Goal: Task Accomplishment & Management: Use online tool/utility

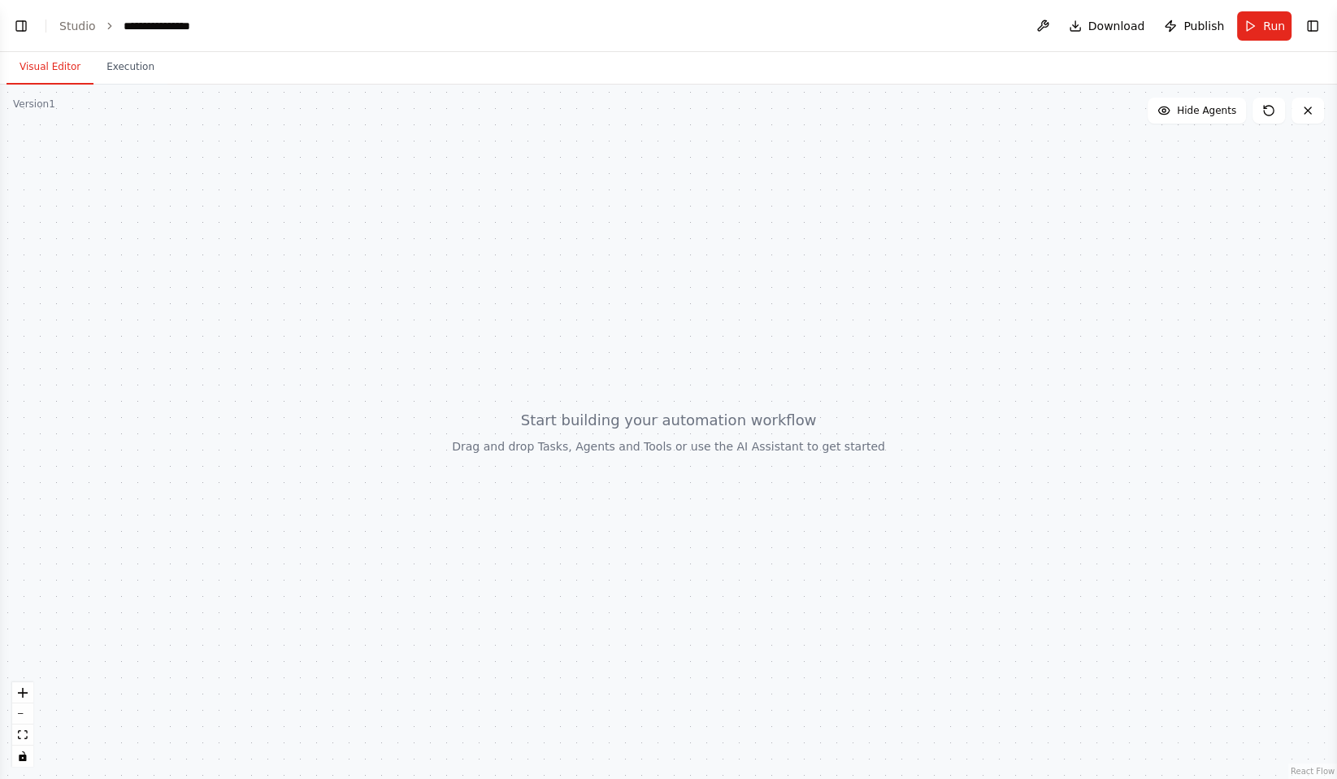
click at [50, 108] on div "Version 1" at bounding box center [34, 104] width 42 height 13
click at [43, 104] on div "Version 1" at bounding box center [34, 104] width 42 height 13
click at [52, 71] on button "Visual Editor" at bounding box center [50, 67] width 87 height 34
click at [1248, 33] on button "Toggle Right Sidebar" at bounding box center [1312, 26] width 23 height 23
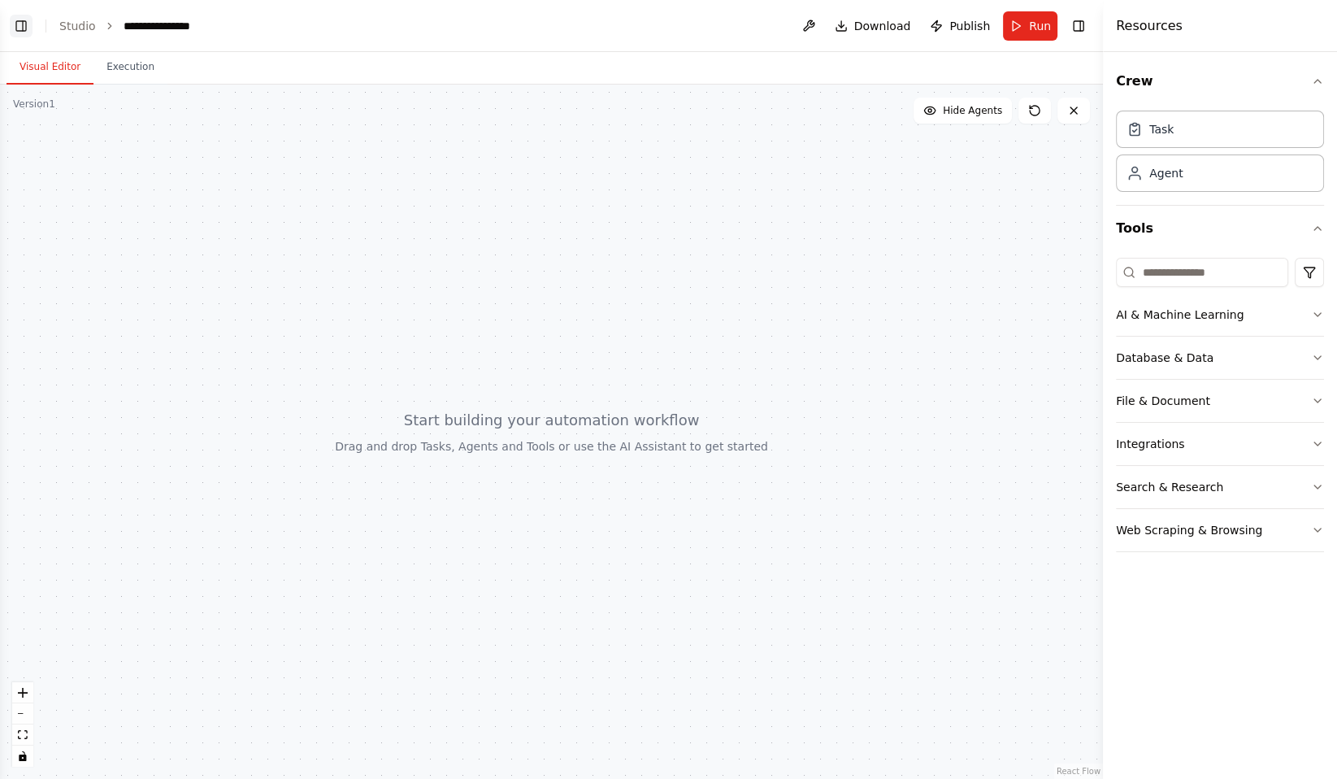
click button "Toggle Left Sidebar"
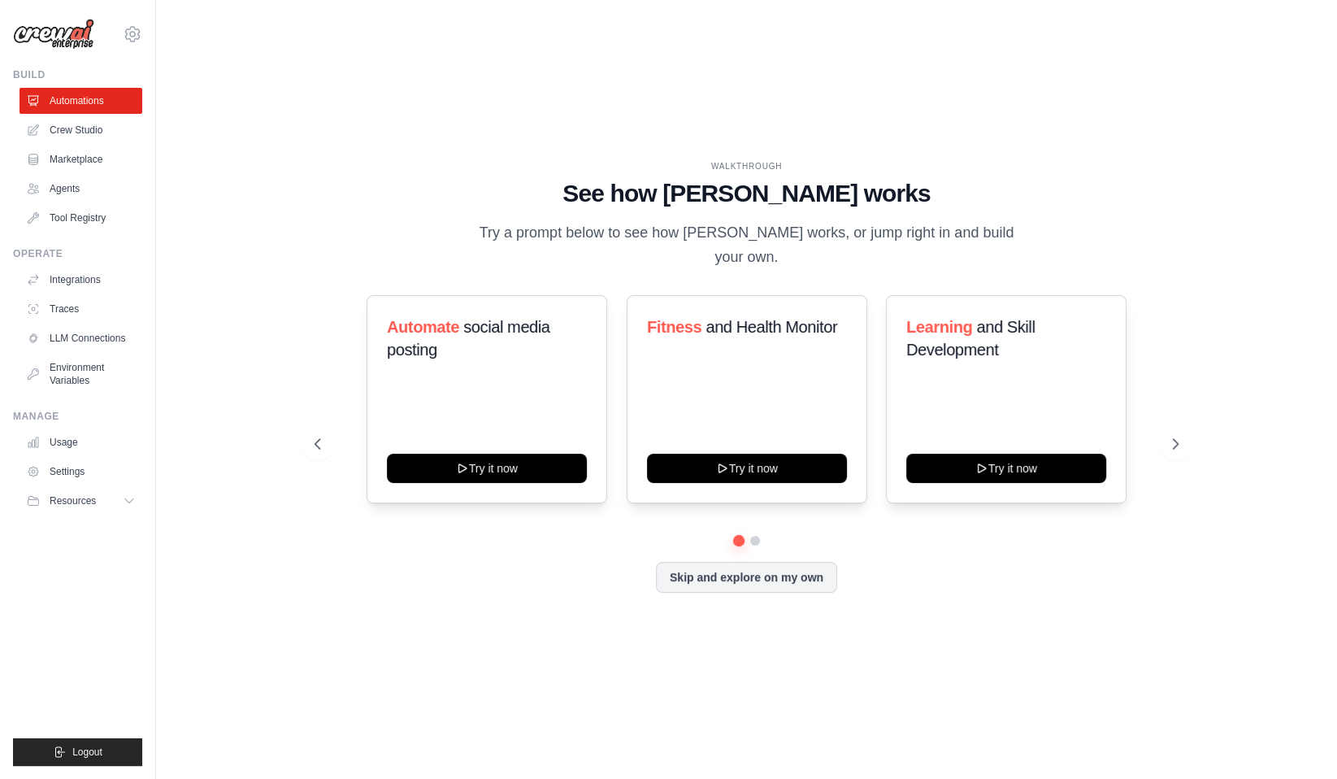
click at [202, 267] on div "WALKTHROUGH See how CrewAI works Try a prompt below to see how CrewAI works, or…" at bounding box center [746, 389] width 1129 height 746
click at [67, 128] on link "Crew Studio" at bounding box center [82, 130] width 123 height 26
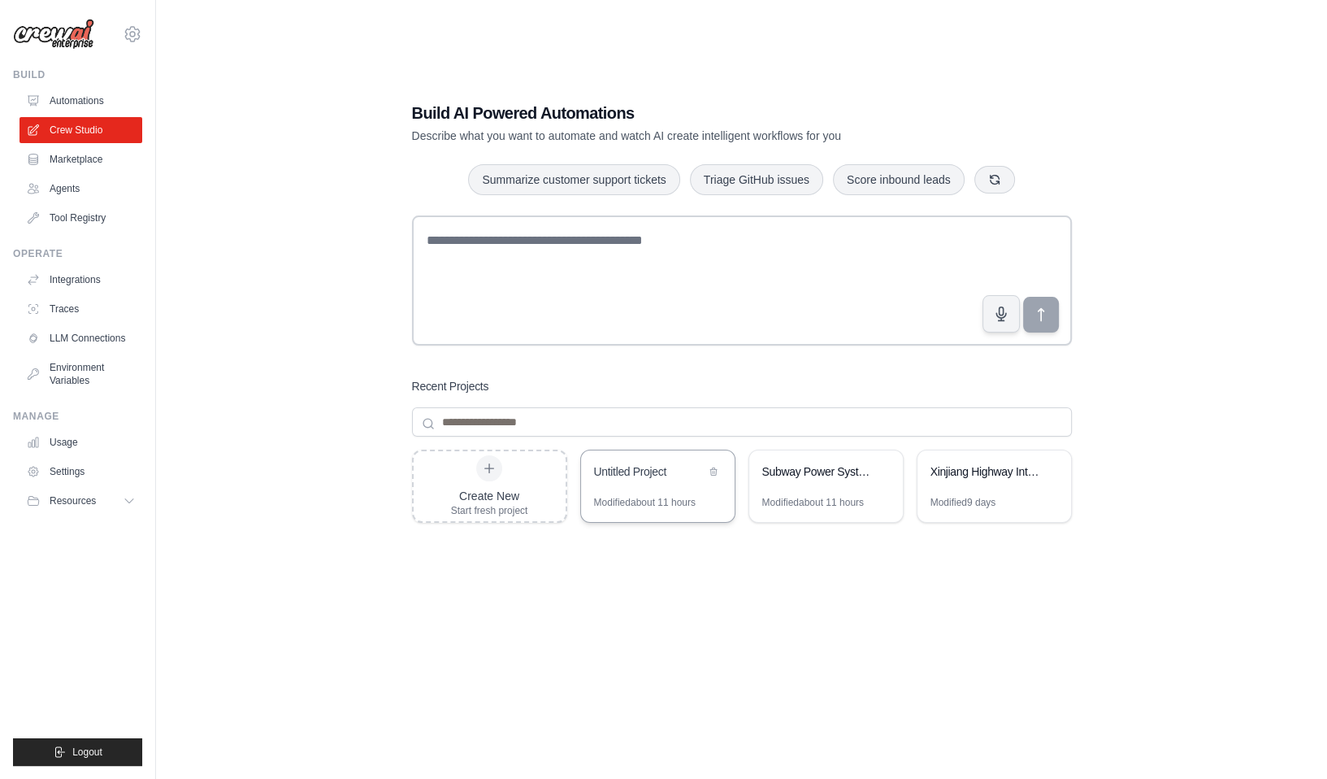
click at [669, 487] on div "Untitled Project" at bounding box center [658, 473] width 154 height 46
click at [650, 467] on div "Untitled Project" at bounding box center [649, 471] width 111 height 16
click at [776, 496] on div "Modified about 11 hours" at bounding box center [813, 502] width 102 height 13
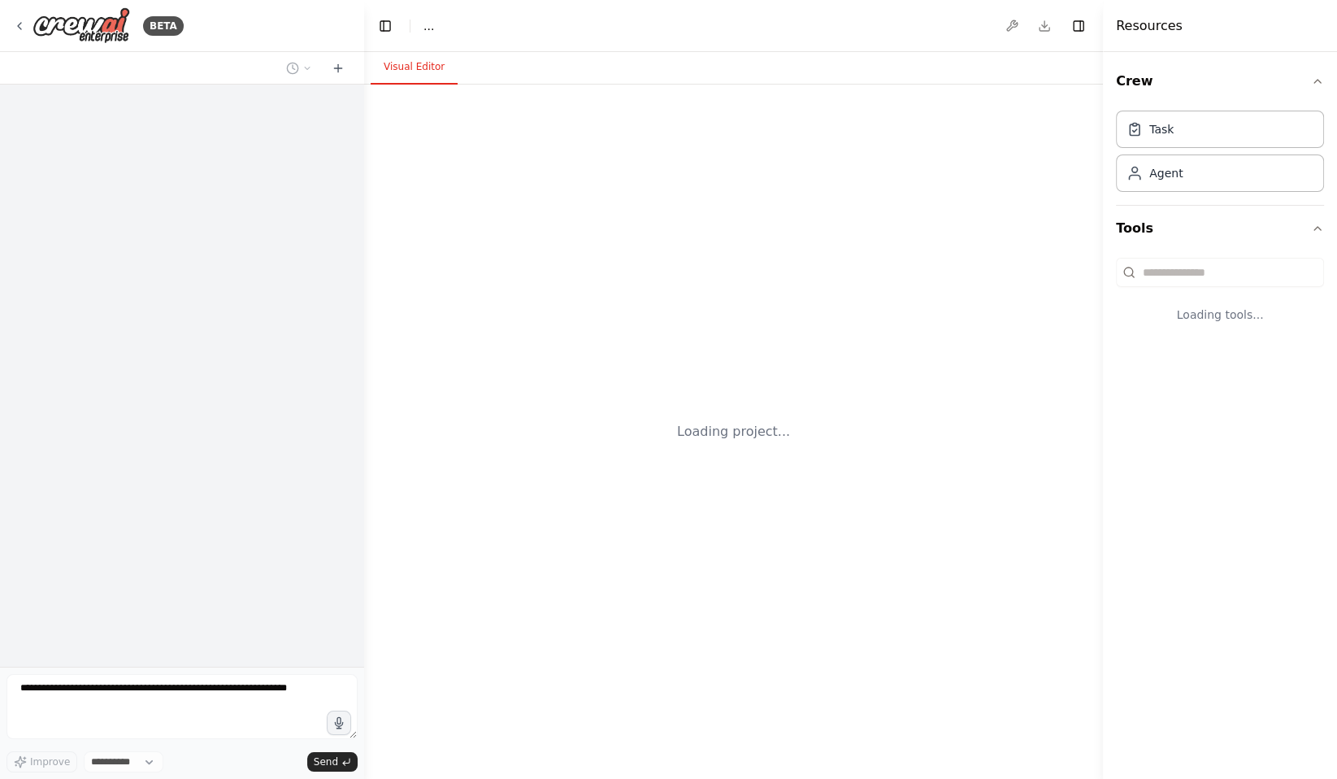
select select "****"
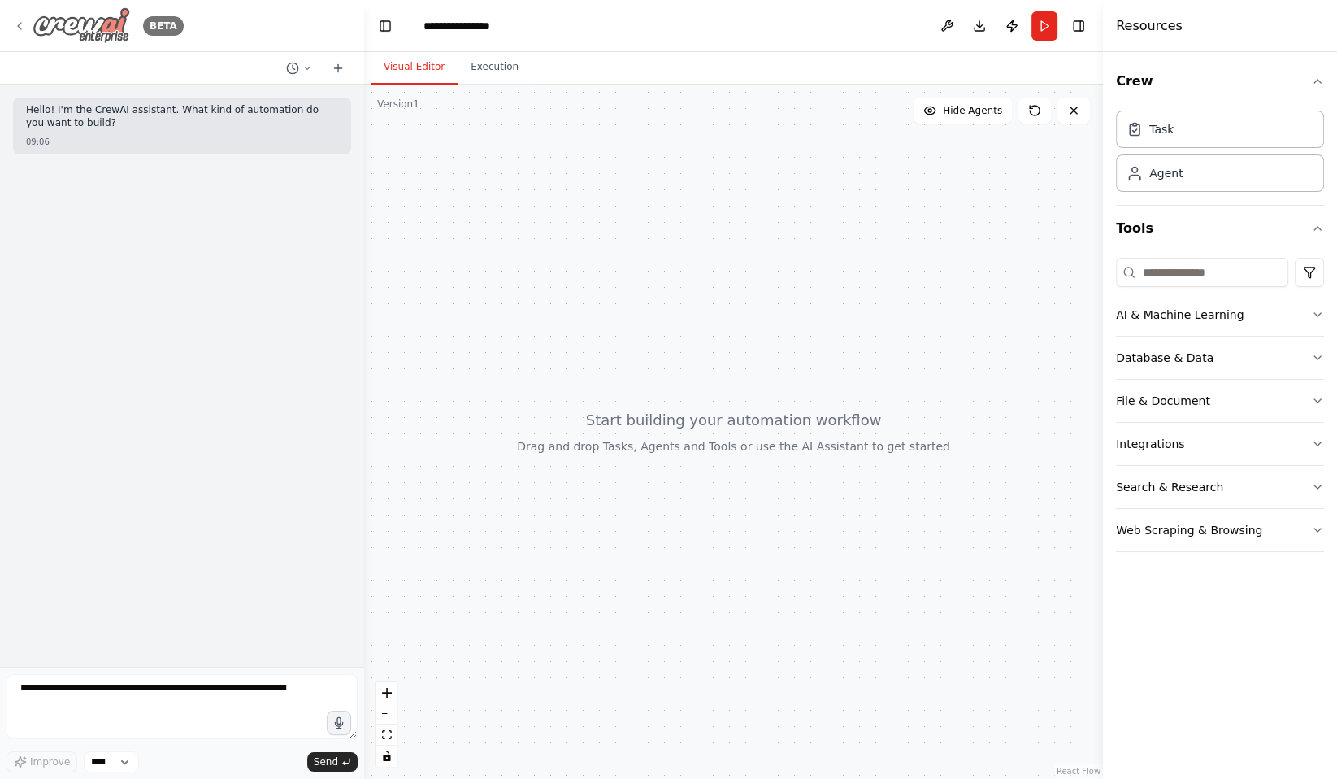
click at [24, 17] on div "BETA" at bounding box center [98, 25] width 171 height 37
click at [295, 69] on icon at bounding box center [292, 68] width 13 height 13
click at [280, 101] on span "Untitled" at bounding box center [236, 101] width 120 height 13
click at [10, 24] on div "BETA" at bounding box center [182, 26] width 364 height 52
click at [20, 24] on icon at bounding box center [19, 26] width 3 height 7
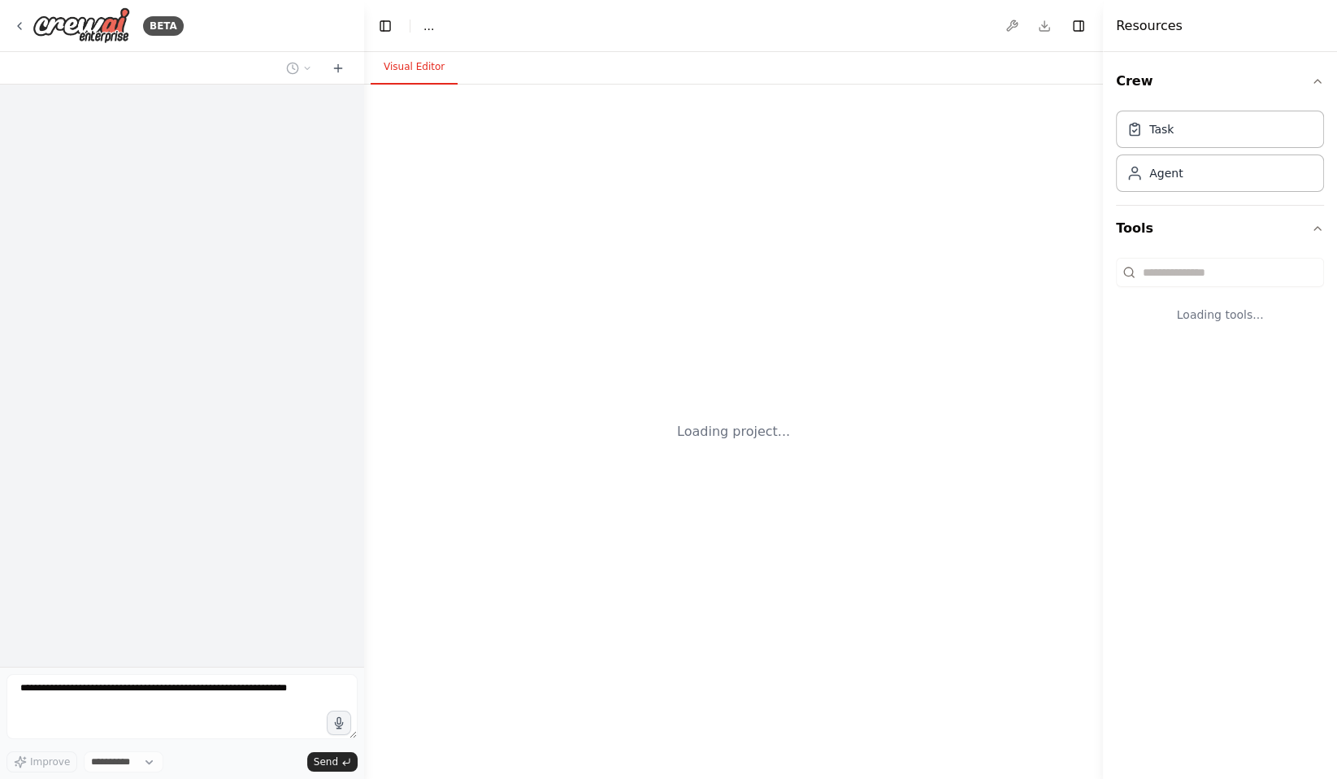
select select "****"
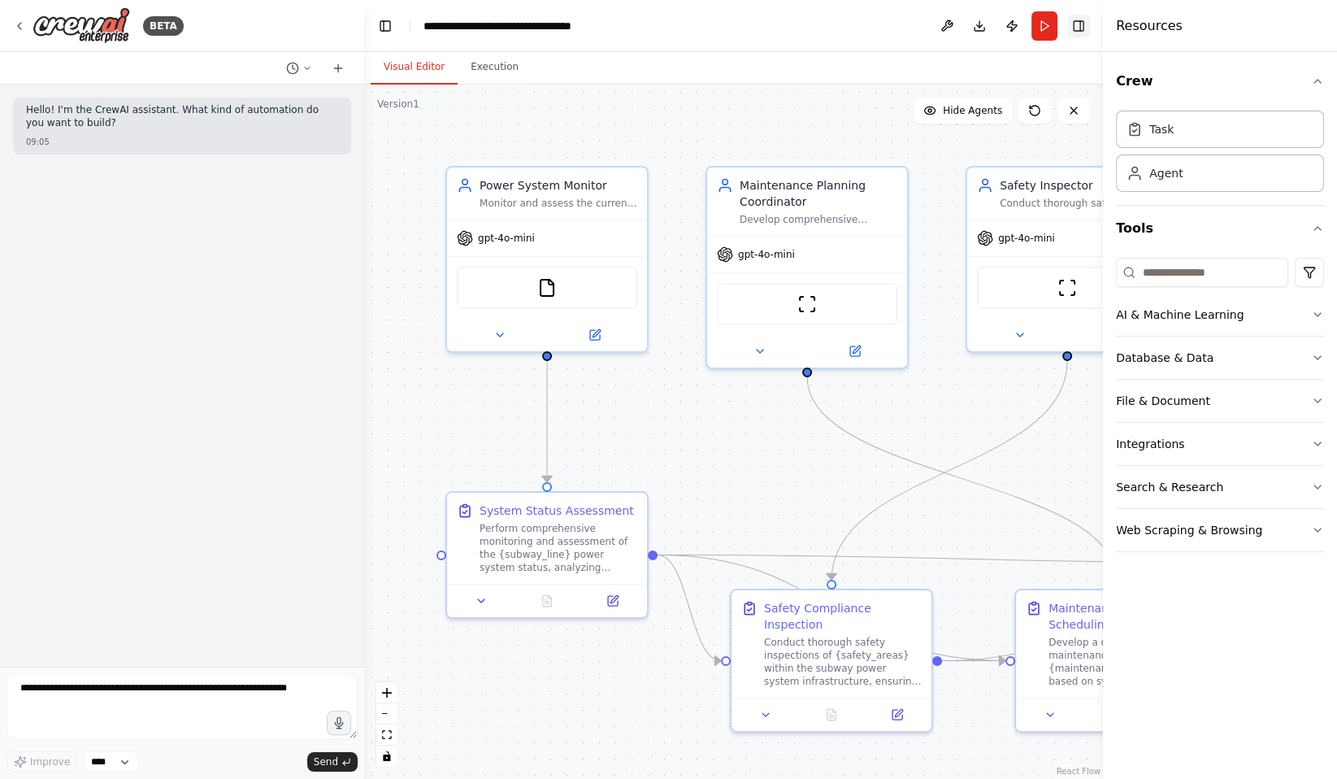
click at [1075, 23] on button "Toggle Right Sidebar" at bounding box center [1078, 26] width 23 height 23
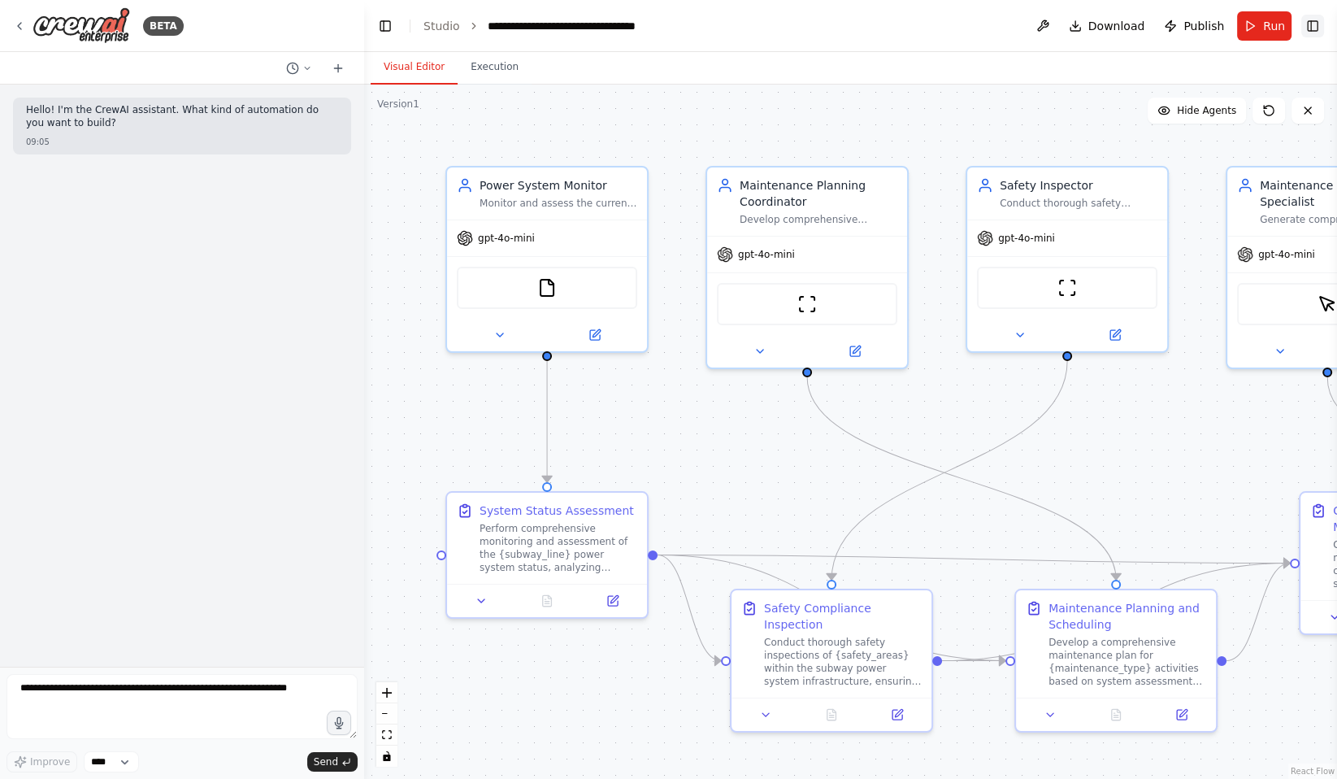
click at [1314, 24] on button "Toggle Right Sidebar" at bounding box center [1312, 26] width 23 height 23
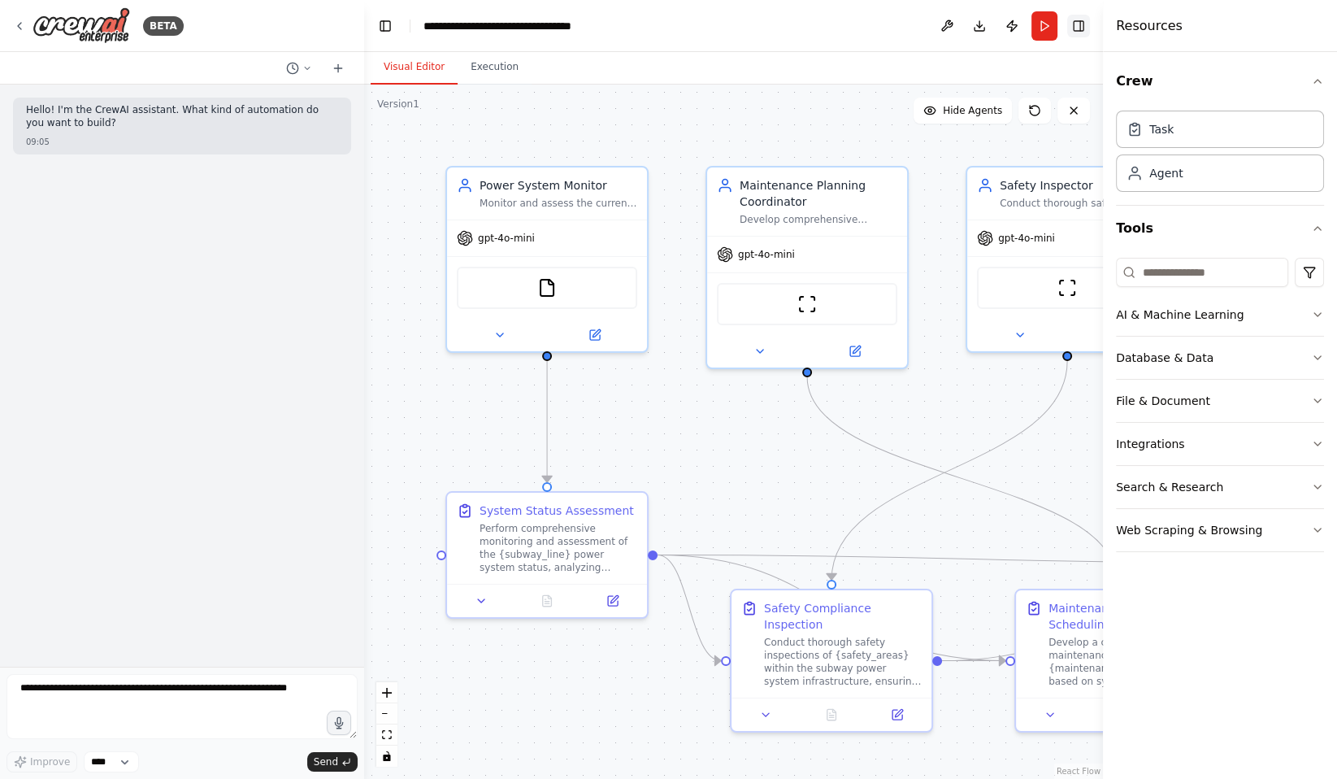
click at [1079, 27] on button "Toggle Right Sidebar" at bounding box center [1078, 26] width 23 height 23
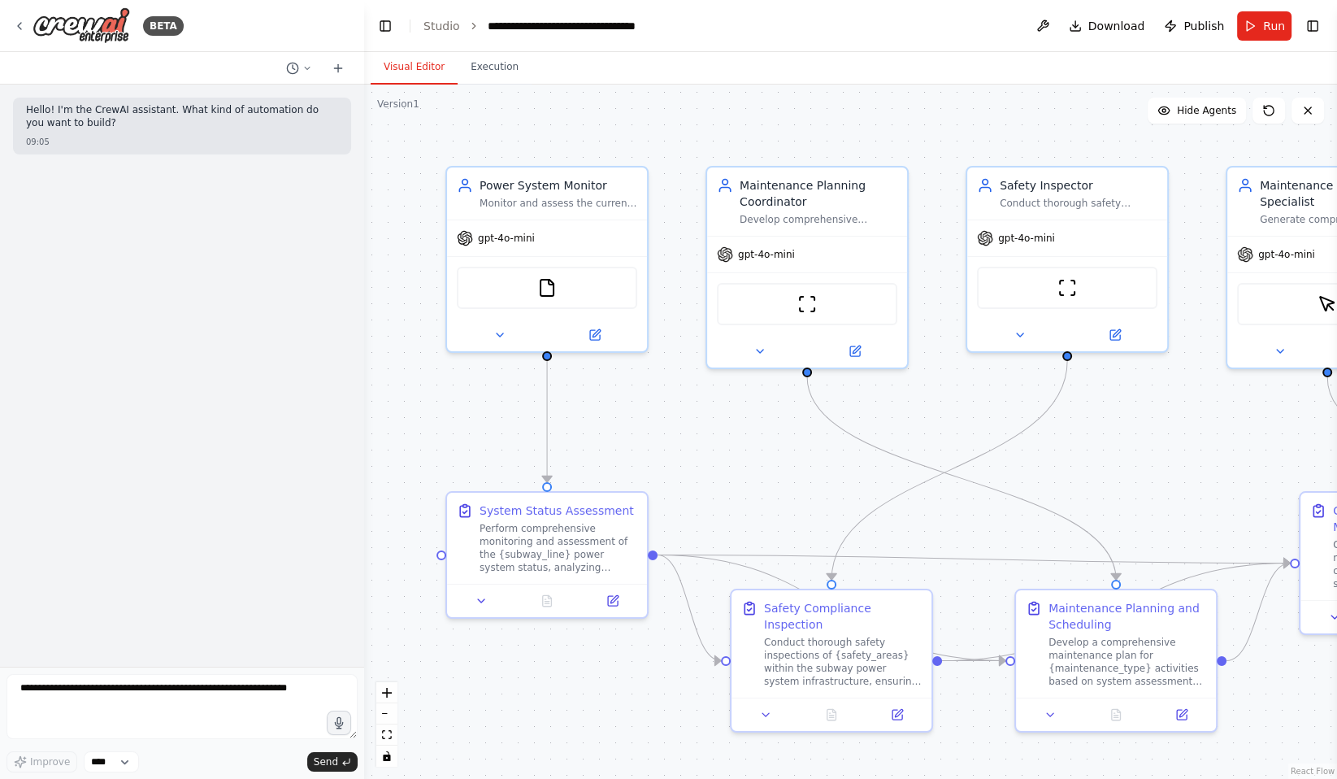
click at [742, 476] on div ".deletable-edge-delete-btn { width: 20px; height: 20px; border: 0px solid #ffff…" at bounding box center [850, 432] width 973 height 694
click at [299, 67] on button at bounding box center [299, 69] width 39 height 20
click at [273, 132] on span "一个地铁供电系统的状态修团队" at bounding box center [236, 127] width 120 height 13
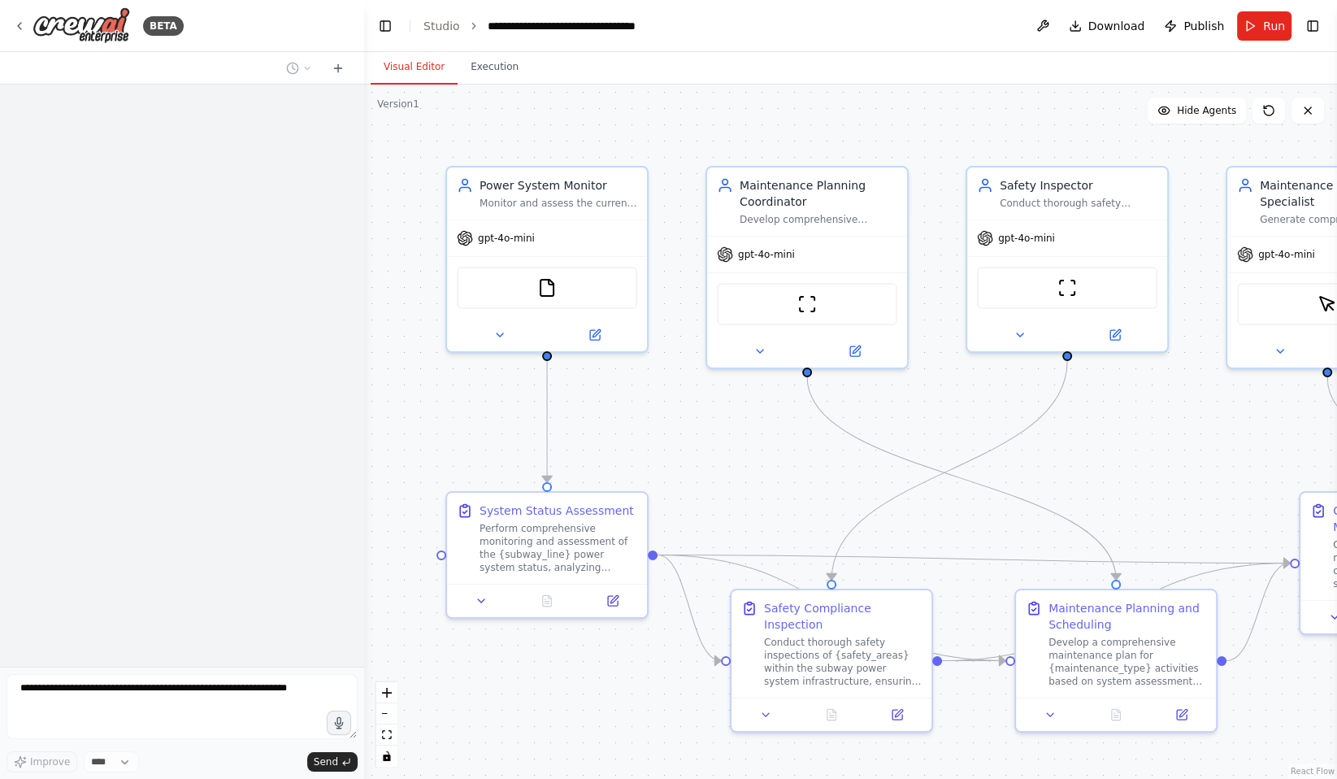
click at [675, 415] on div ".deletable-edge-delete-btn { width: 20px; height: 20px; border: 0px solid #ffff…" at bounding box center [850, 432] width 973 height 694
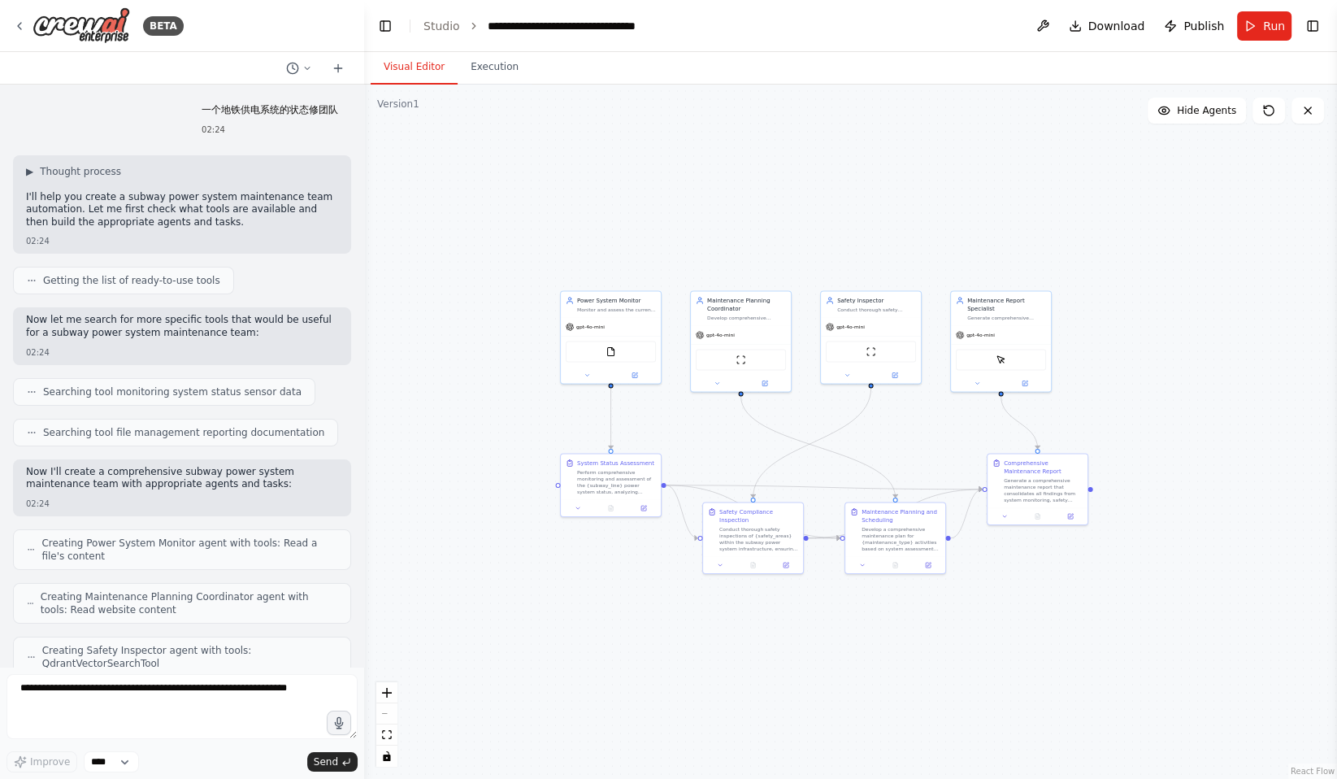
click at [706, 451] on div ".deletable-edge-delete-btn { width: 20px; height: 20px; border: 0px solid #ffff…" at bounding box center [850, 432] width 973 height 694
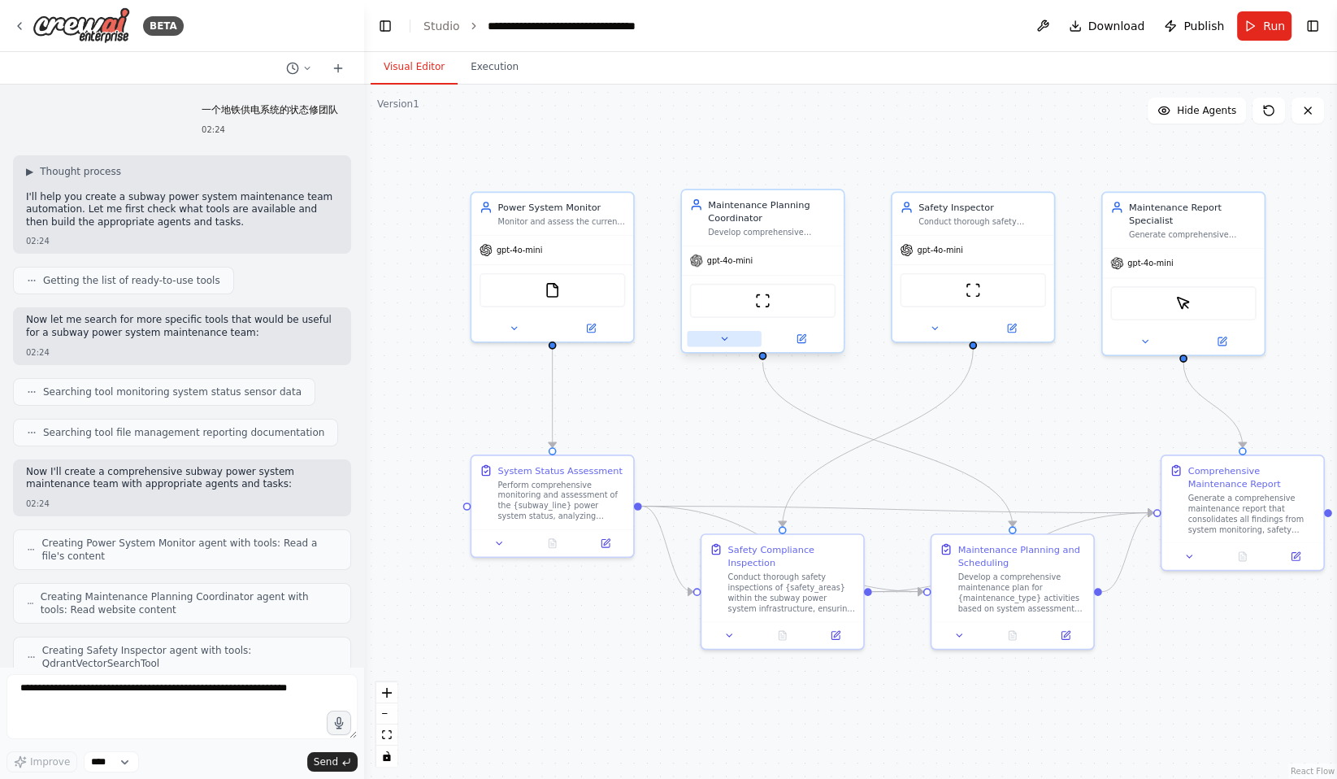
click at [723, 342] on icon at bounding box center [724, 338] width 11 height 11
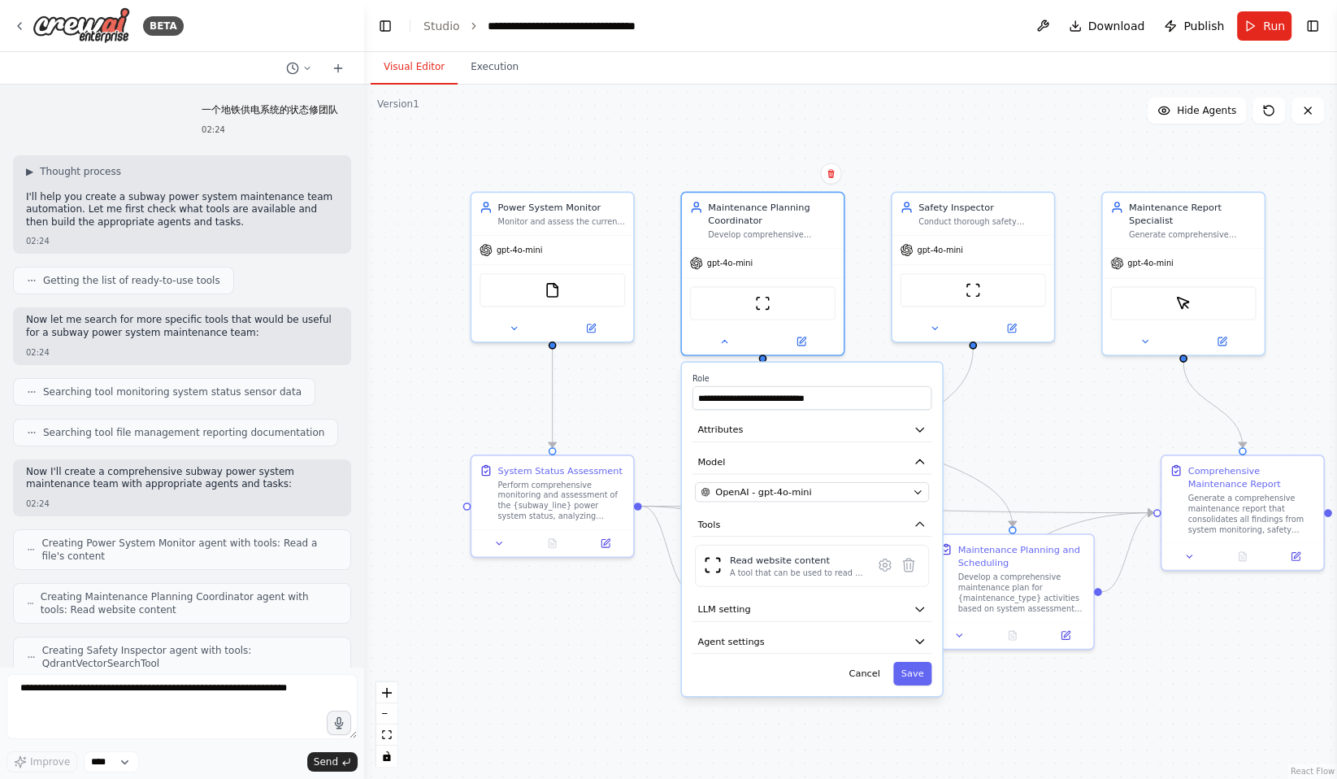
click at [456, 402] on div ".deletable-edge-delete-btn { width: 20px; height: 20px; border: 0px solid #ffff…" at bounding box center [850, 432] width 973 height 694
click at [635, 413] on div ".deletable-edge-delete-btn { width: 20px; height: 20px; border: 0px solid #ffff…" at bounding box center [850, 432] width 973 height 694
click at [395, 416] on div ".deletable-edge-delete-btn { width: 20px; height: 20px; border: 0px solid #ffff…" at bounding box center [850, 432] width 973 height 694
click at [509, 326] on icon at bounding box center [514, 325] width 11 height 11
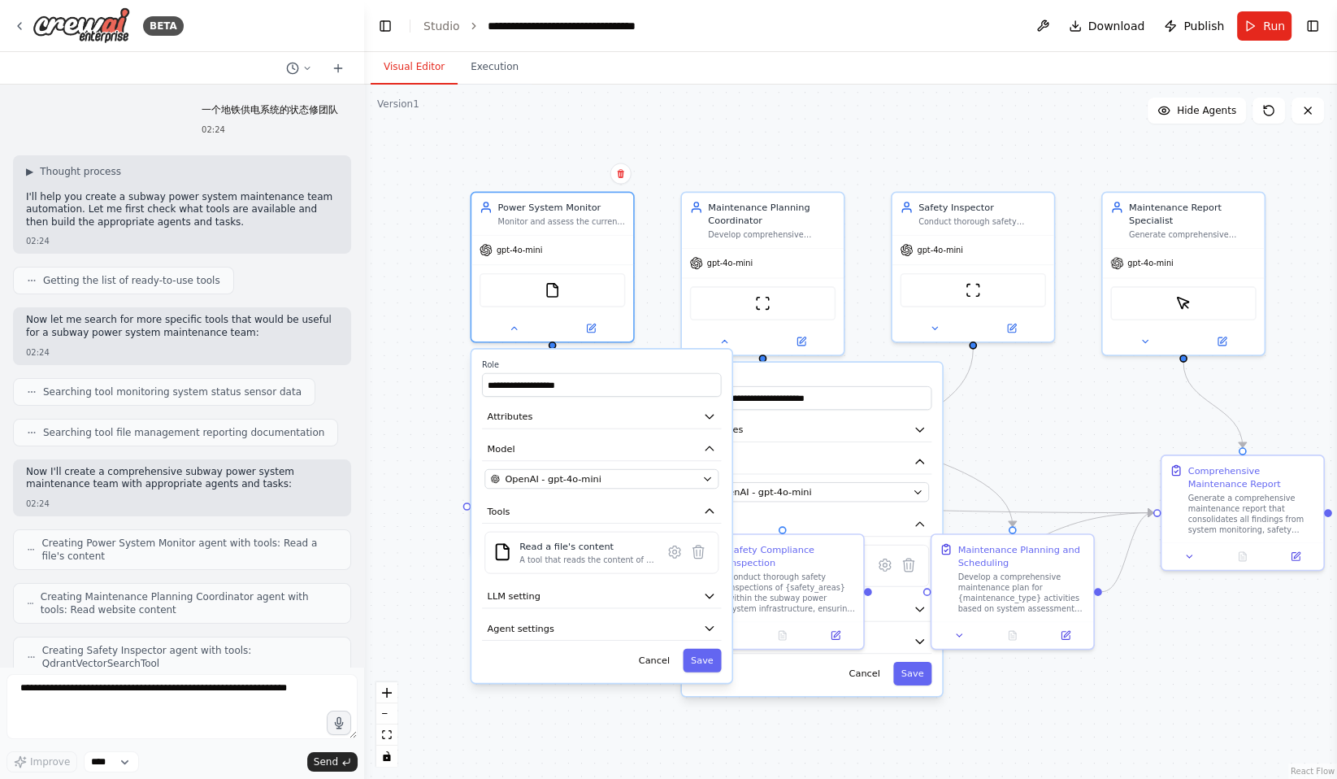
click at [624, 724] on div ".deletable-edge-delete-btn { width: 20px; height: 20px; border: 0px solid #ffff…" at bounding box center [850, 432] width 973 height 694
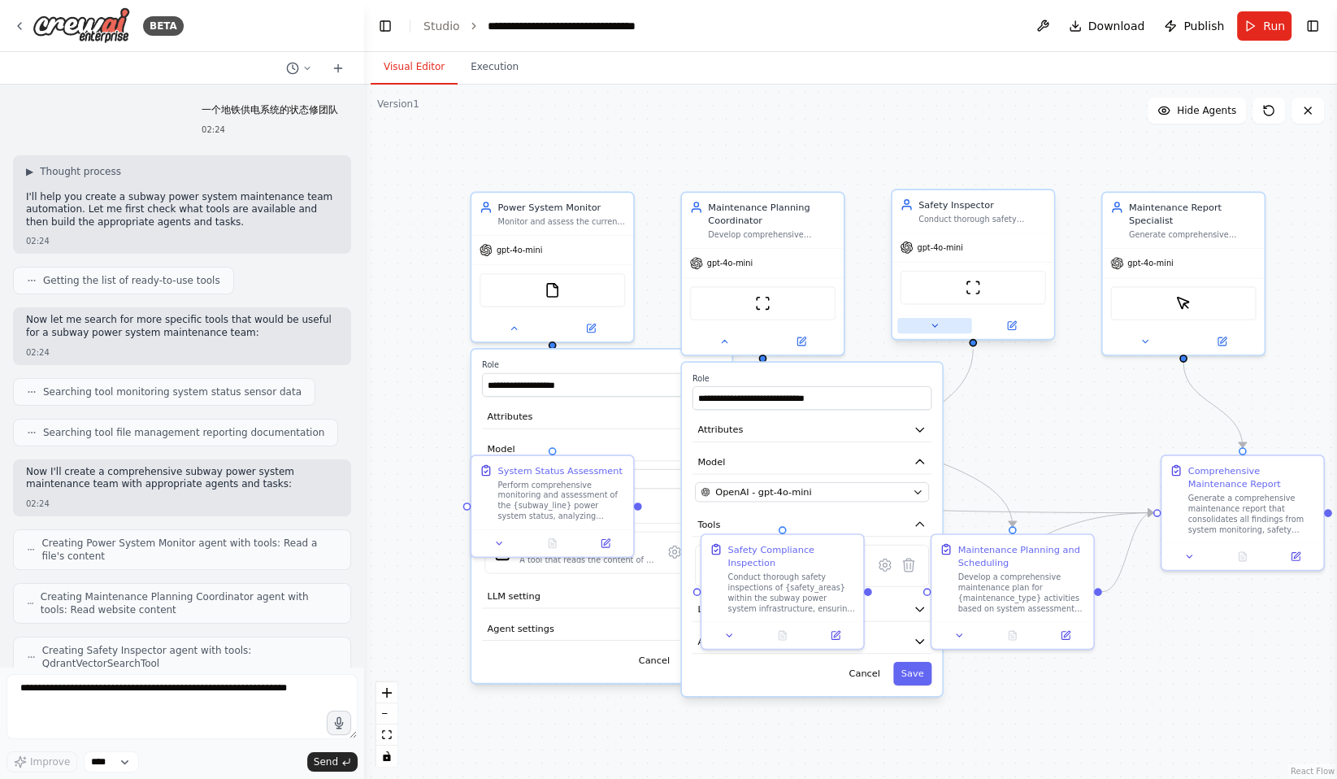
click at [932, 321] on icon at bounding box center [934, 325] width 11 height 11
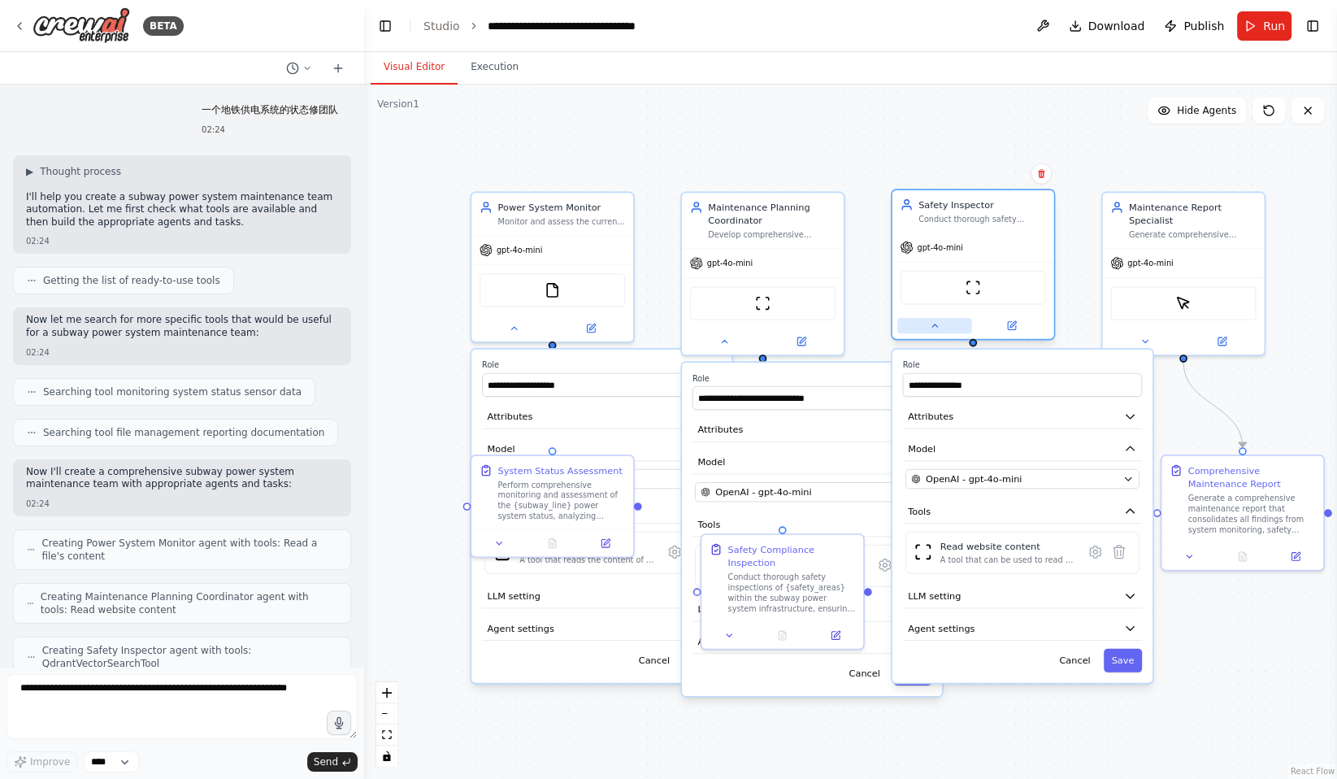
click at [922, 321] on button at bounding box center [934, 325] width 74 height 15
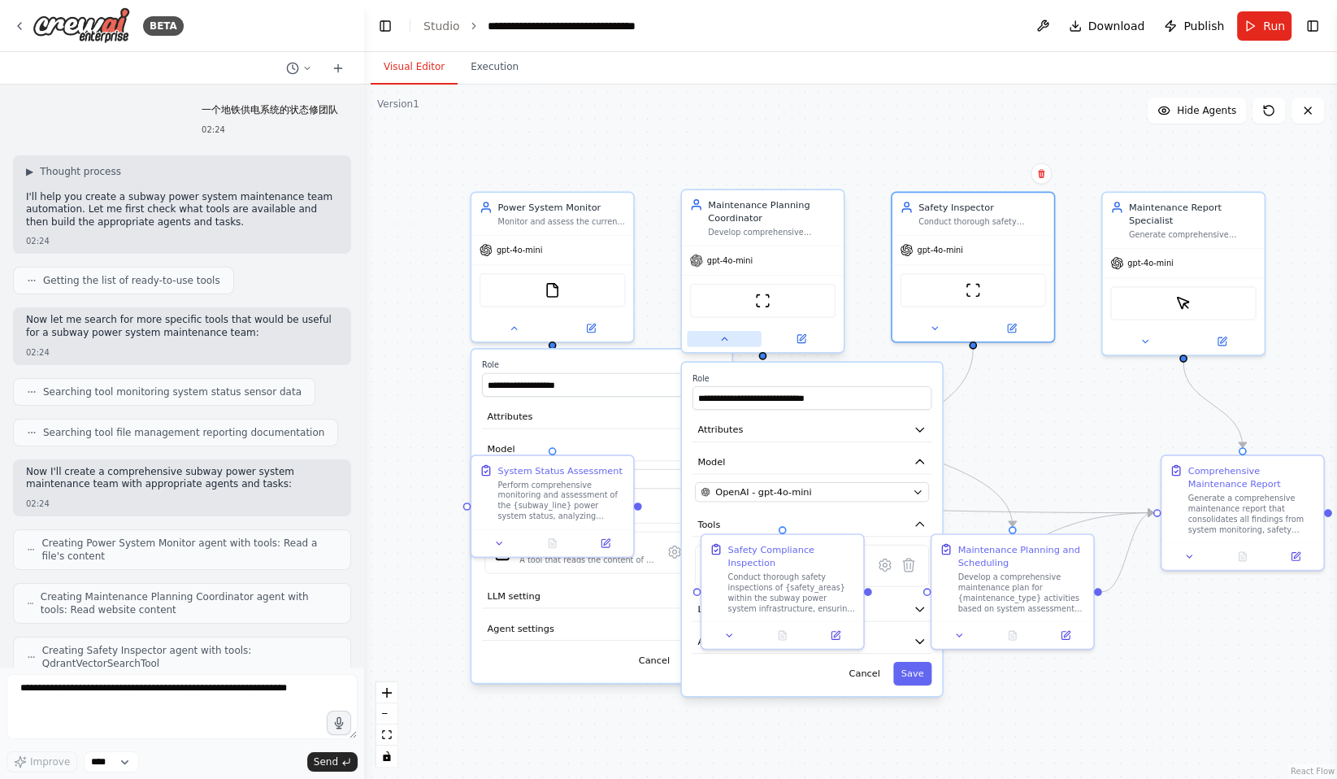
click at [732, 337] on button at bounding box center [724, 338] width 74 height 15
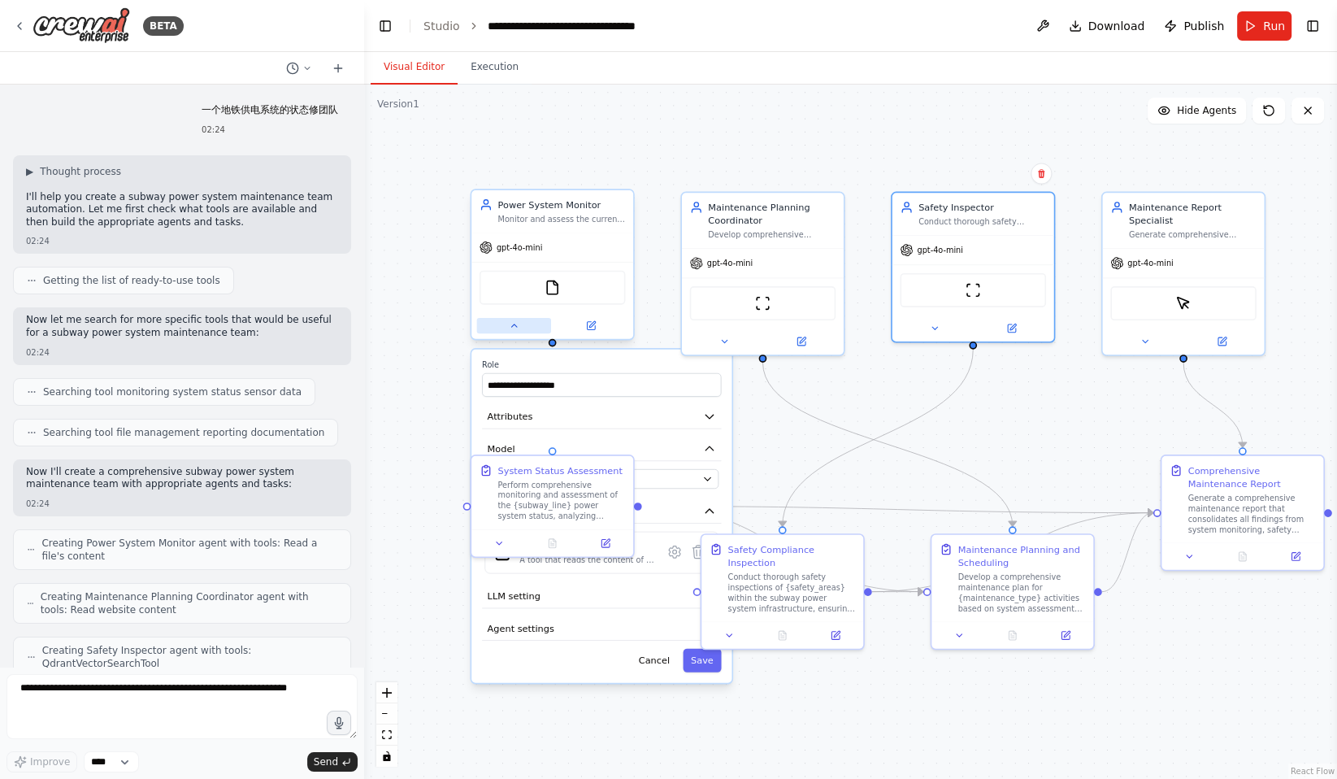
click at [513, 325] on icon at bounding box center [513, 325] width 5 height 2
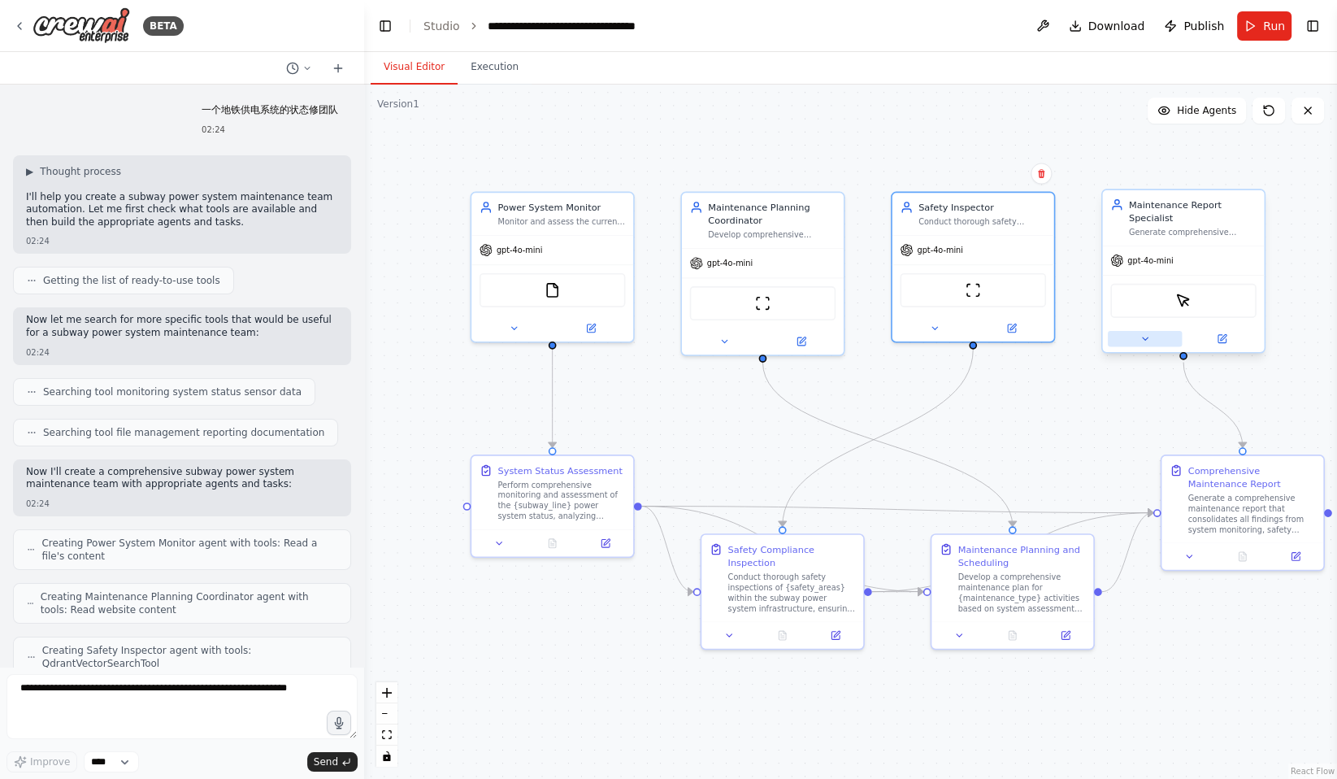
click at [1138, 345] on button at bounding box center [1145, 338] width 74 height 15
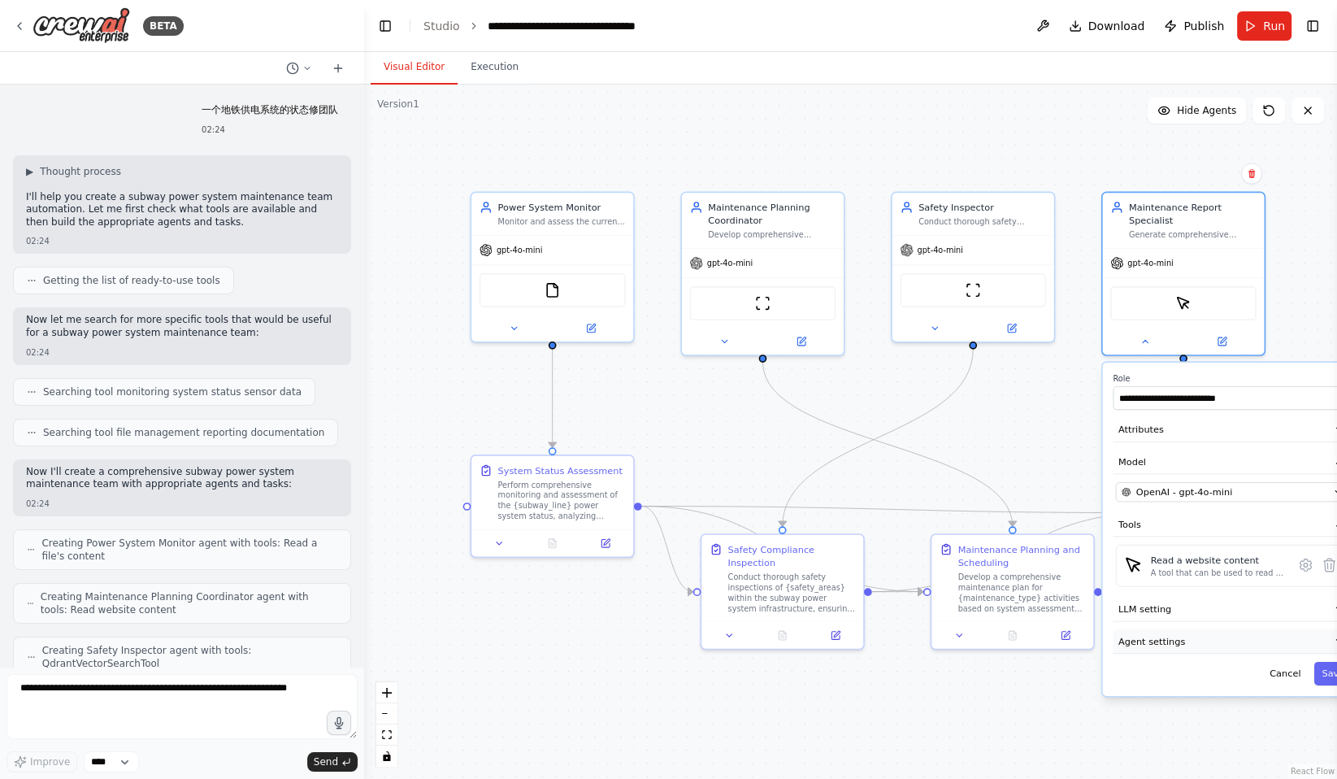
click at [1159, 644] on span "Agent settings" at bounding box center [1151, 641] width 67 height 13
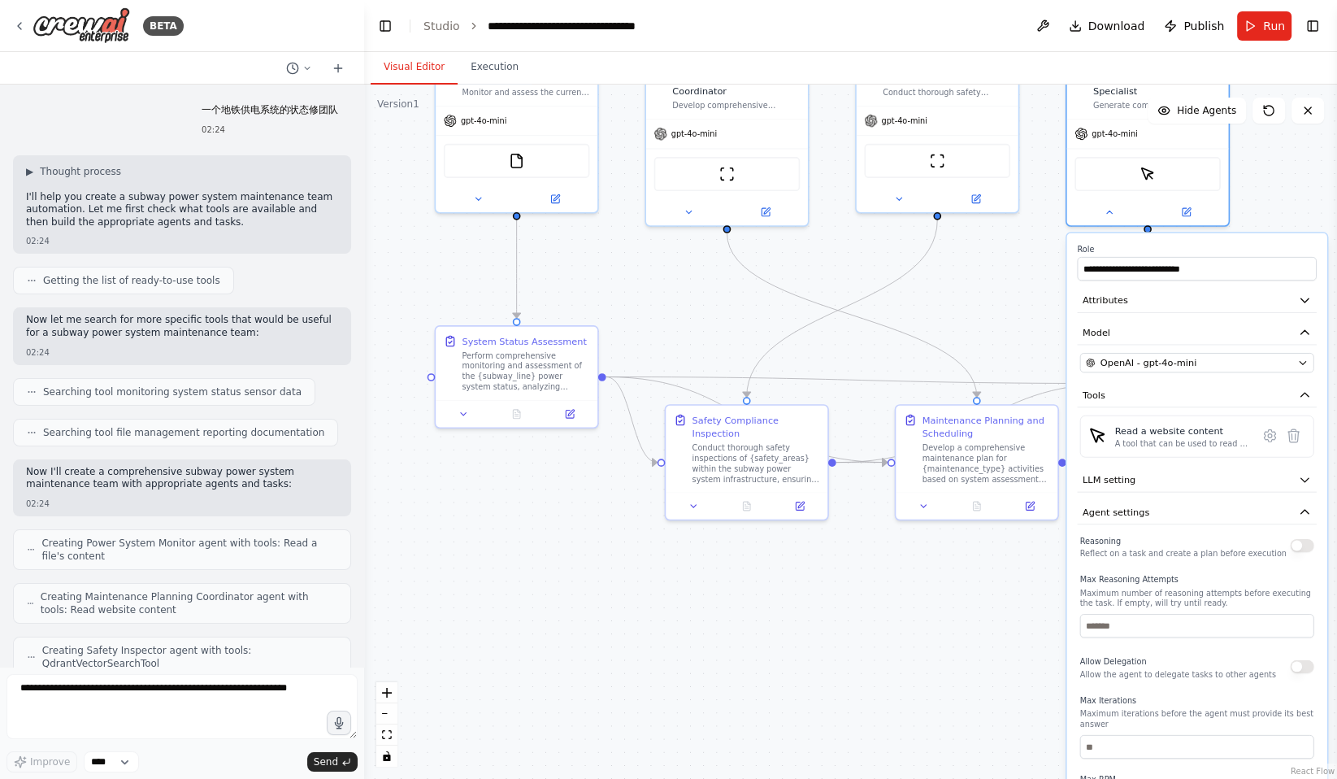
drag, startPoint x: 878, startPoint y: 384, endPoint x: 842, endPoint y: 255, distance: 134.1
click at [842, 255] on div ".deletable-edge-delete-btn { width: 20px; height: 20px; border: 0px solid #ffff…" at bounding box center [850, 432] width 973 height 694
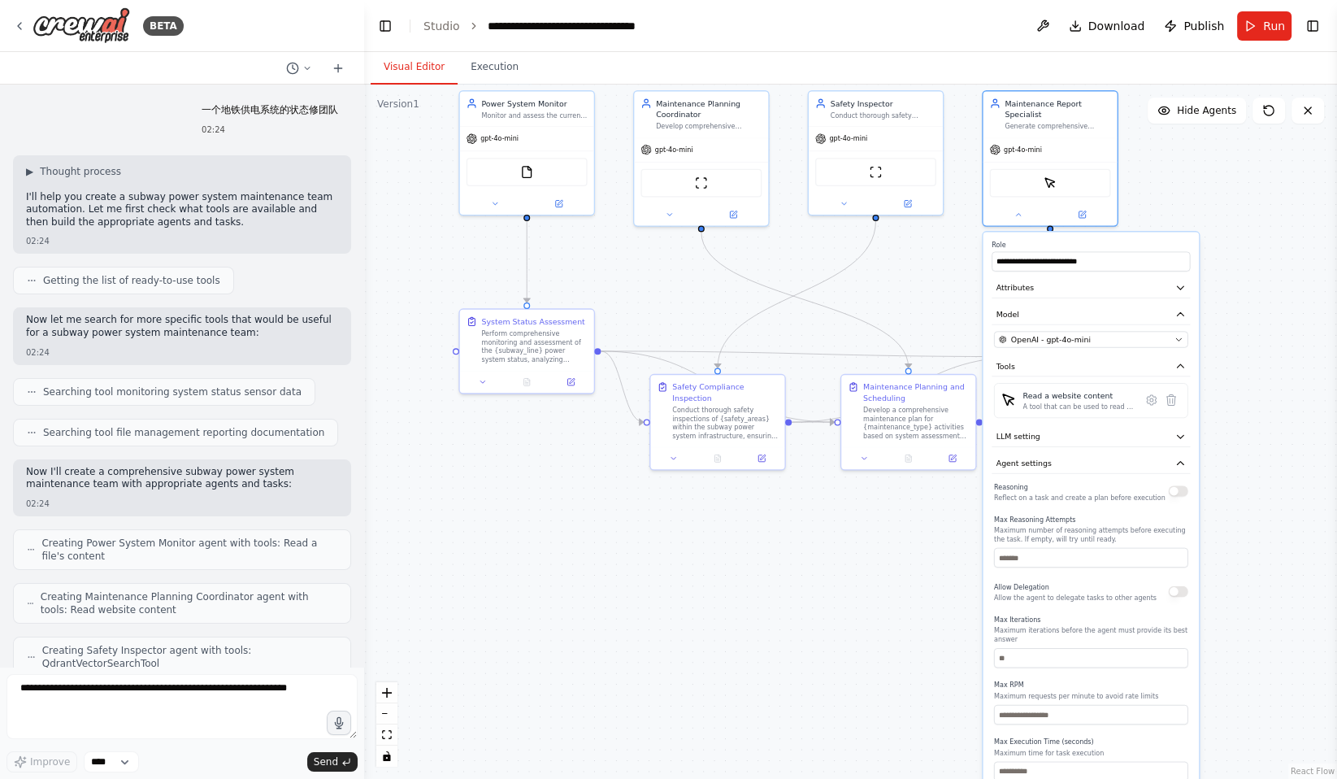
drag, startPoint x: 588, startPoint y: 568, endPoint x: 610, endPoint y: 516, distance: 56.5
click at [610, 516] on div ".deletable-edge-delete-btn { width: 20px; height: 20px; border: 0px solid #ffff…" at bounding box center [850, 432] width 973 height 694
